Goal: Find specific page/section: Find specific page/section

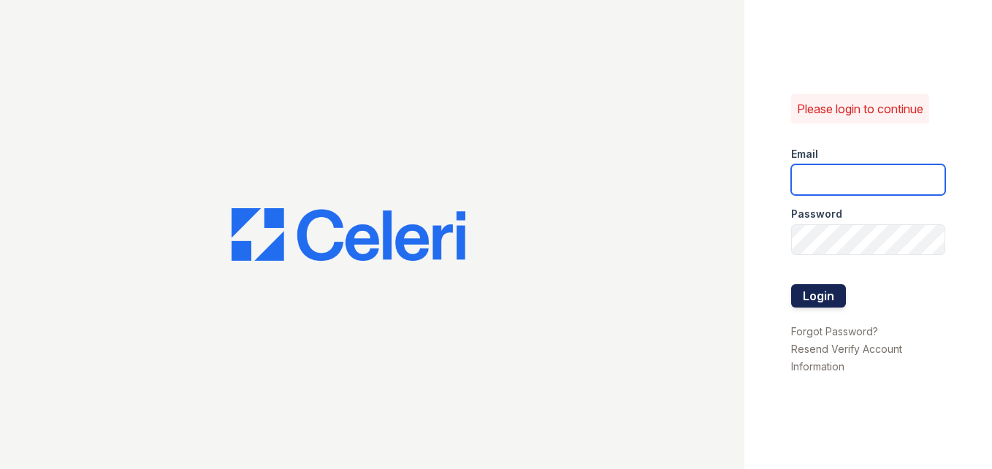
type input "[PERSON_NAME][EMAIL_ADDRESS][PERSON_NAME][DOMAIN_NAME]"
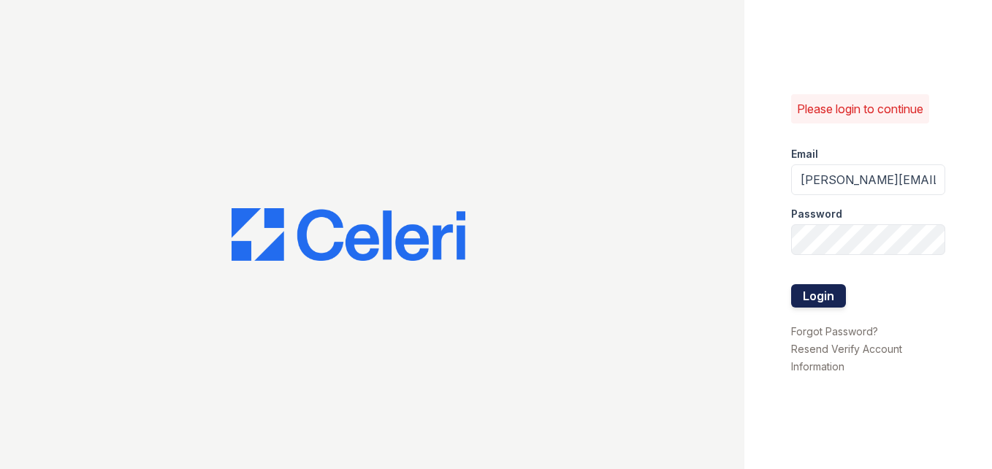
click at [822, 293] on button "Login" at bounding box center [818, 295] width 55 height 23
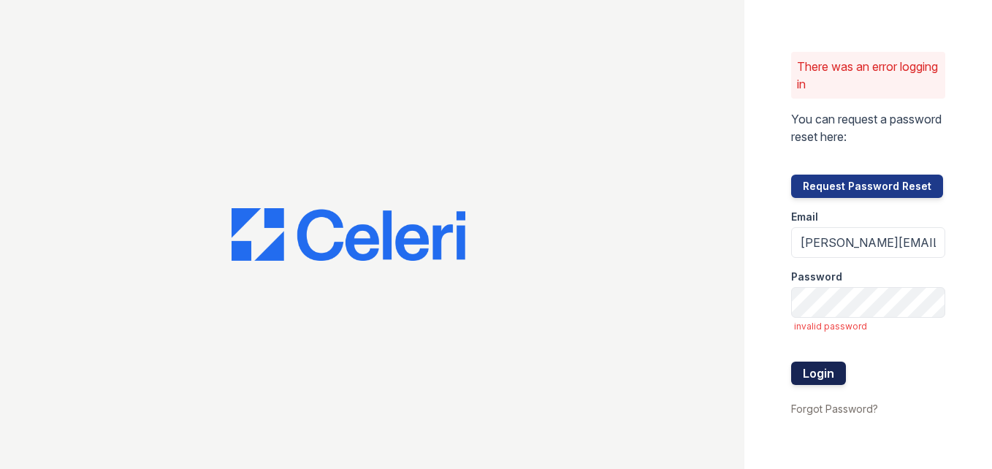
click at [827, 379] on button "Login" at bounding box center [818, 373] width 55 height 23
click at [791, 362] on button "Login" at bounding box center [818, 373] width 55 height 23
click at [844, 188] on button "Request Password Reset" at bounding box center [867, 186] width 152 height 23
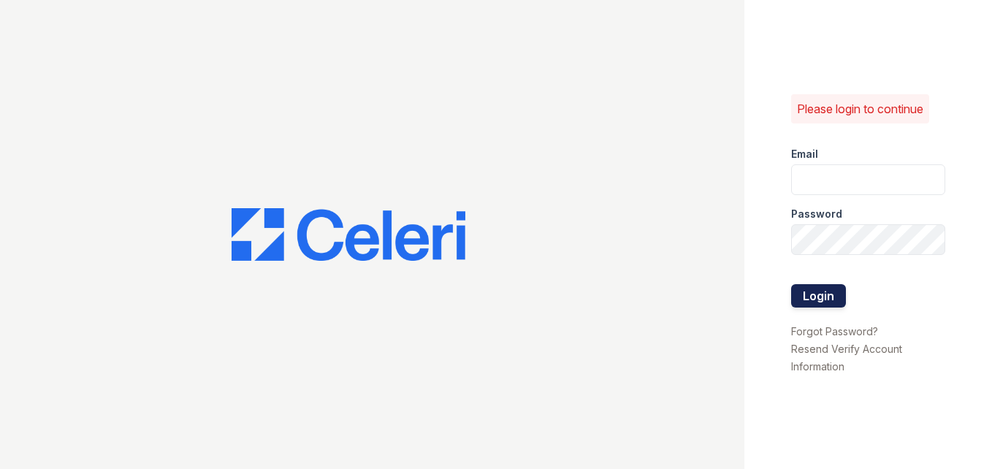
type input "Tamesha.Davis@trinity-pm.com"
click at [822, 294] on button "Login" at bounding box center [818, 295] width 55 height 23
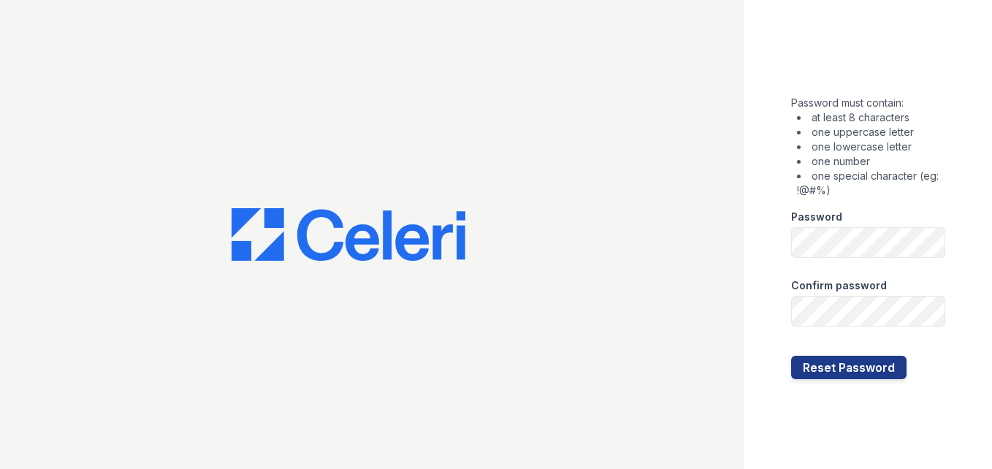
click at [965, 254] on div "Password must contain: at least 8 characters one uppercase letter one lowercase…" at bounding box center [868, 234] width 248 height 469
click at [866, 362] on button "Reset Password" at bounding box center [848, 367] width 115 height 23
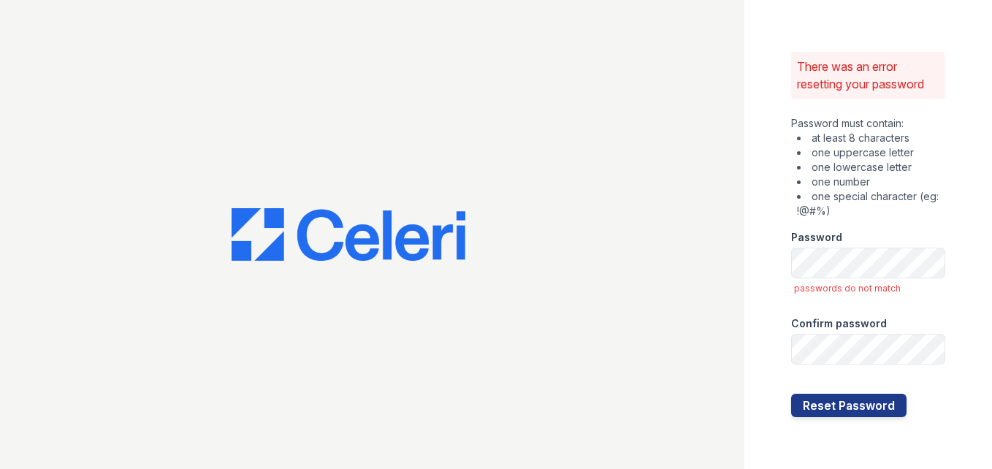
click at [970, 261] on div "There was an error resetting your password Password must contain: at least 8 ch…" at bounding box center [868, 234] width 248 height 469
click at [967, 196] on div "There was an error resetting your password Password must contain: at least 8 ch…" at bounding box center [868, 234] width 248 height 469
click at [865, 403] on button "Reset Password" at bounding box center [848, 405] width 115 height 23
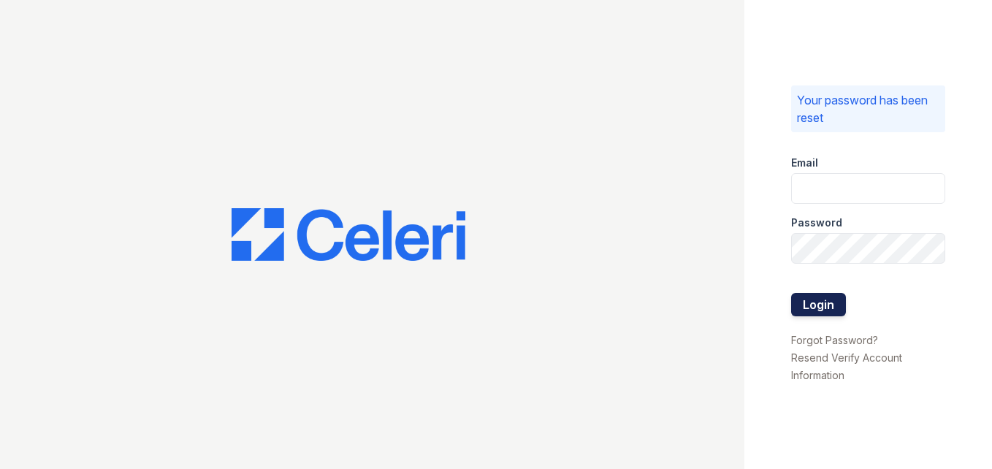
type input "Tamesha.Davis@trinity-pm.com"
click at [822, 305] on button "Login" at bounding box center [818, 304] width 55 height 23
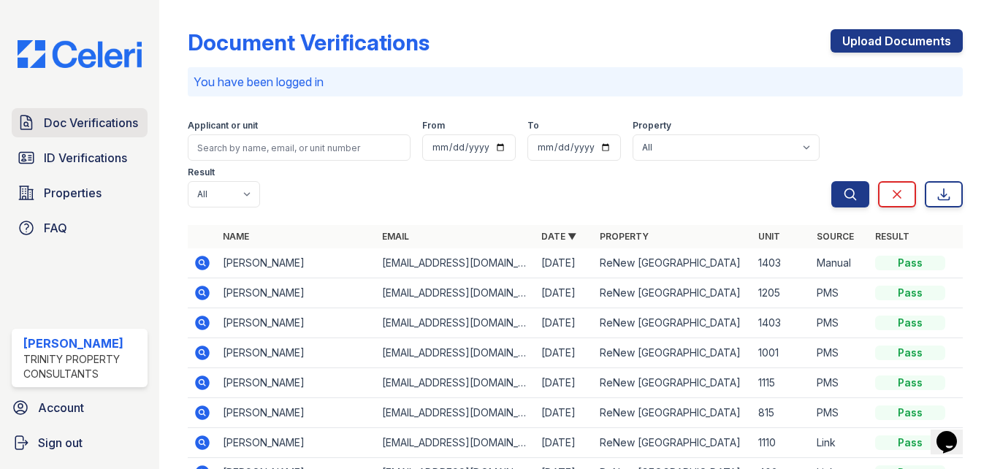
click at [67, 125] on span "Doc Verifications" at bounding box center [91, 123] width 94 height 18
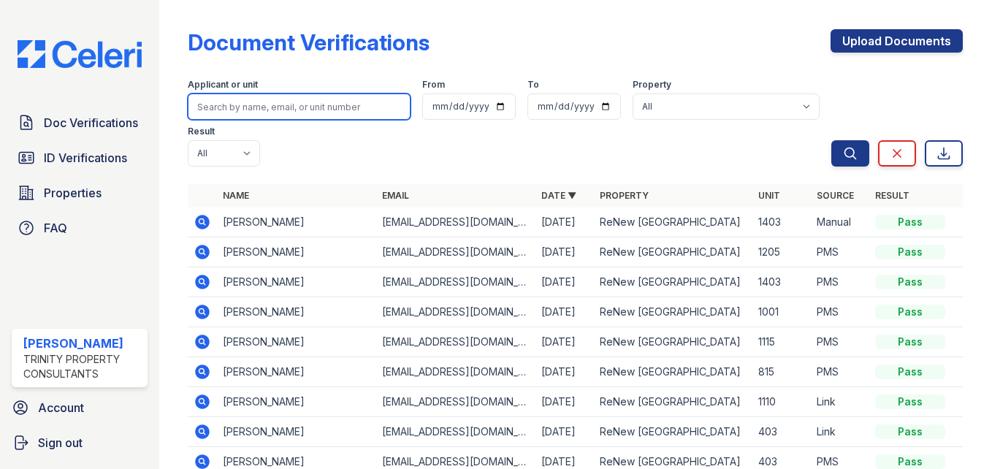
click at [253, 108] on input "search" at bounding box center [299, 106] width 223 height 26
type input "jennifer"
click at [831, 140] on button "Search" at bounding box center [850, 153] width 38 height 26
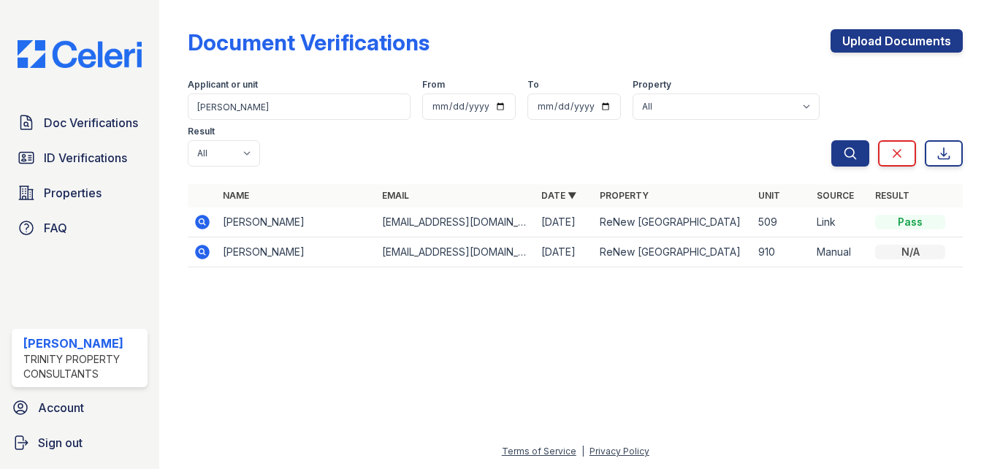
click at [206, 218] on icon at bounding box center [203, 222] width 15 height 15
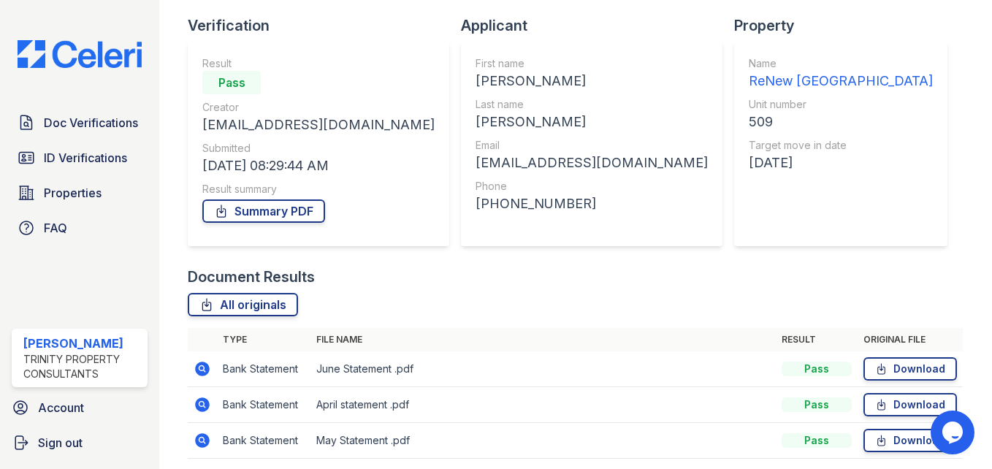
scroll to position [97, 0]
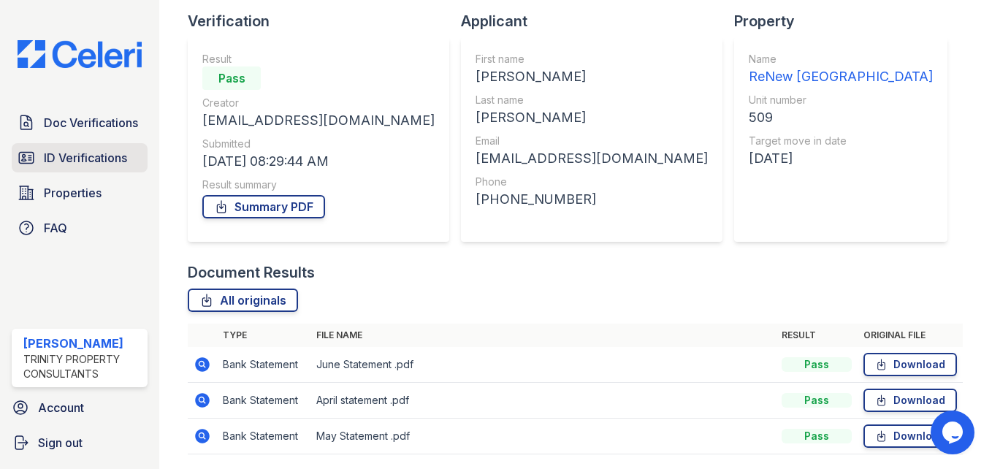
click at [96, 157] on span "ID Verifications" at bounding box center [85, 158] width 83 height 18
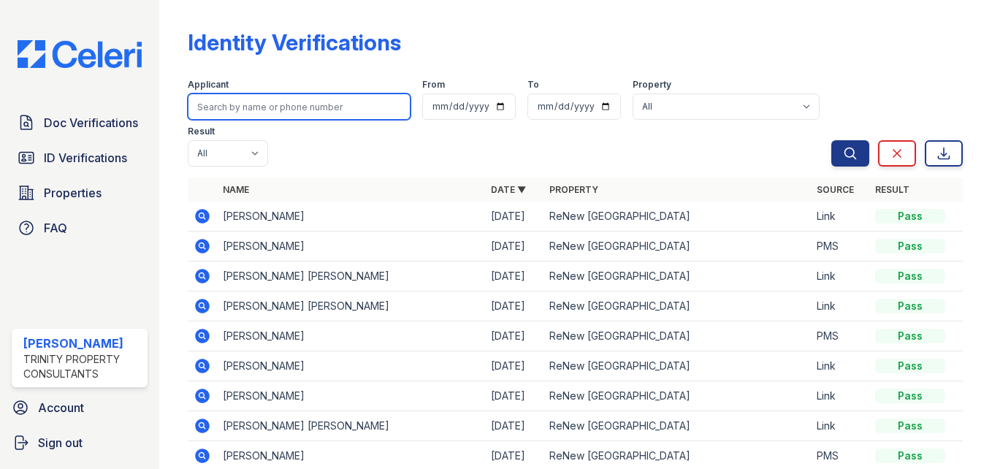
click at [265, 103] on input "search" at bounding box center [299, 106] width 223 height 26
type input "jennifer"
click at [831, 140] on button "Search" at bounding box center [850, 153] width 38 height 26
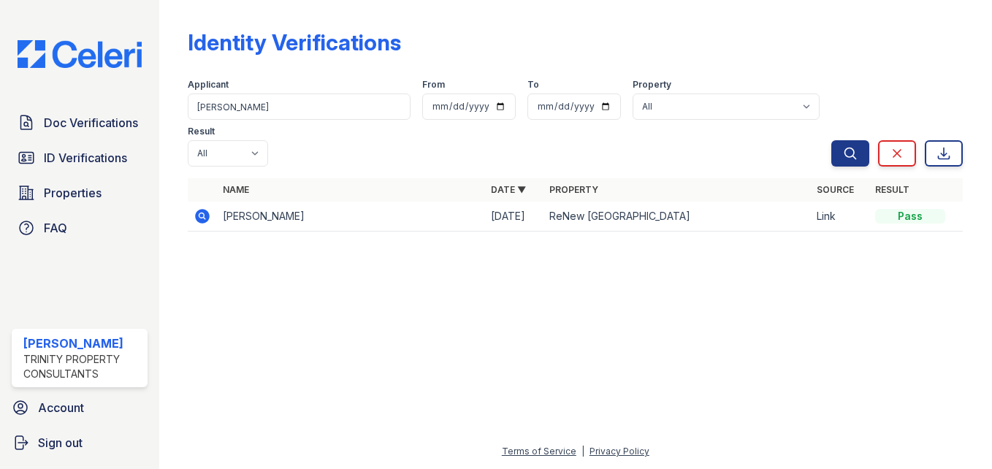
click at [201, 215] on icon at bounding box center [202, 215] width 4 height 4
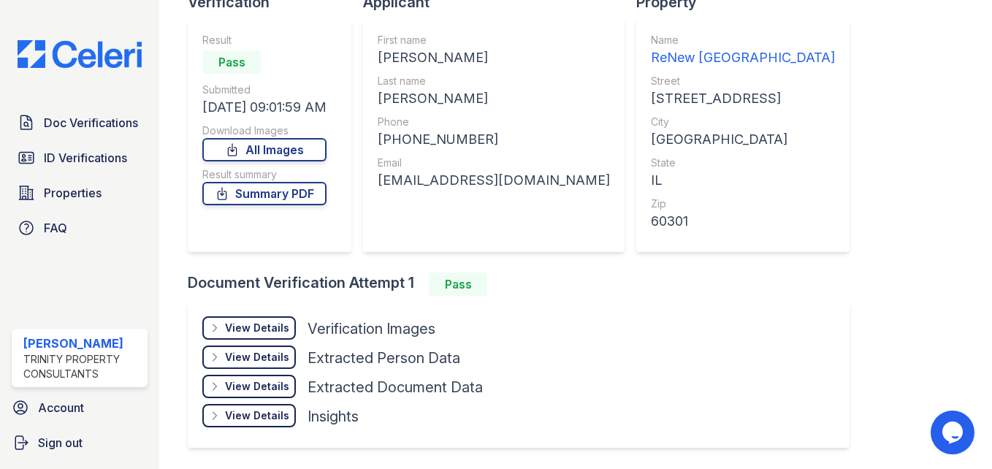
scroll to position [120, 0]
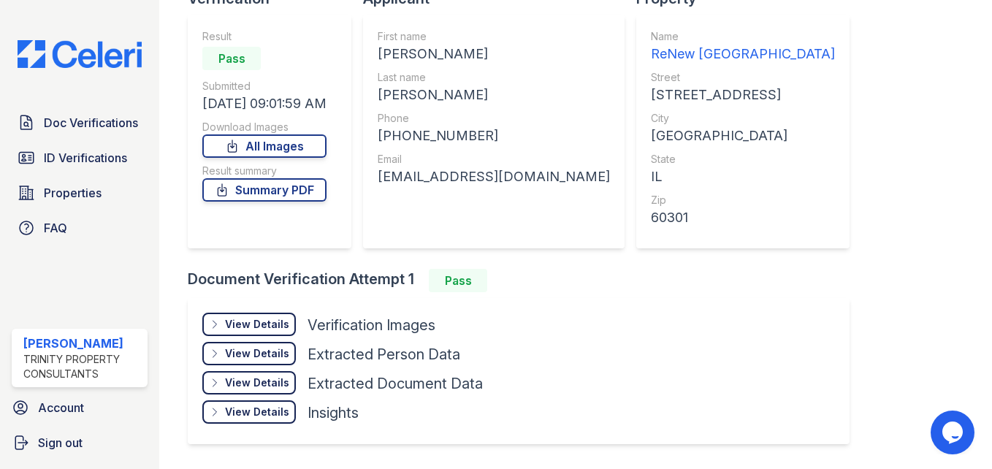
click at [249, 328] on div "View Details" at bounding box center [257, 324] width 64 height 15
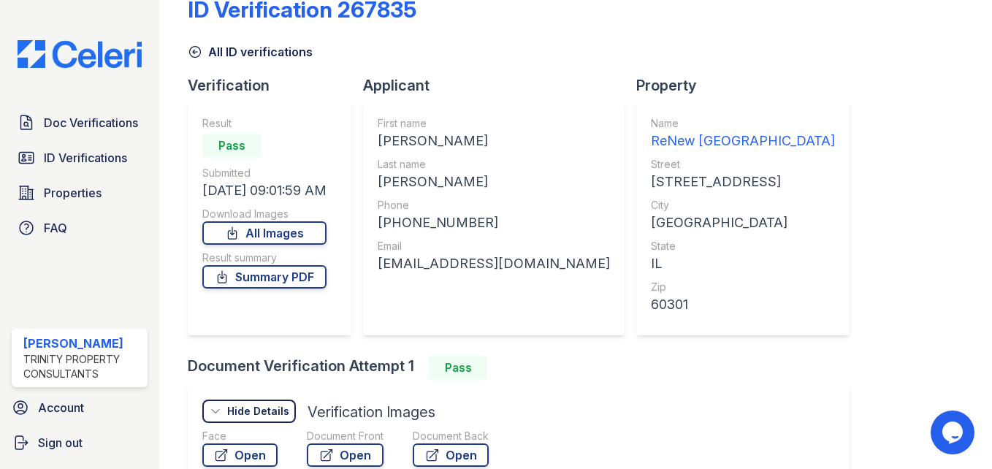
scroll to position [32, 0]
